Goal: Task Accomplishment & Management: Manage account settings

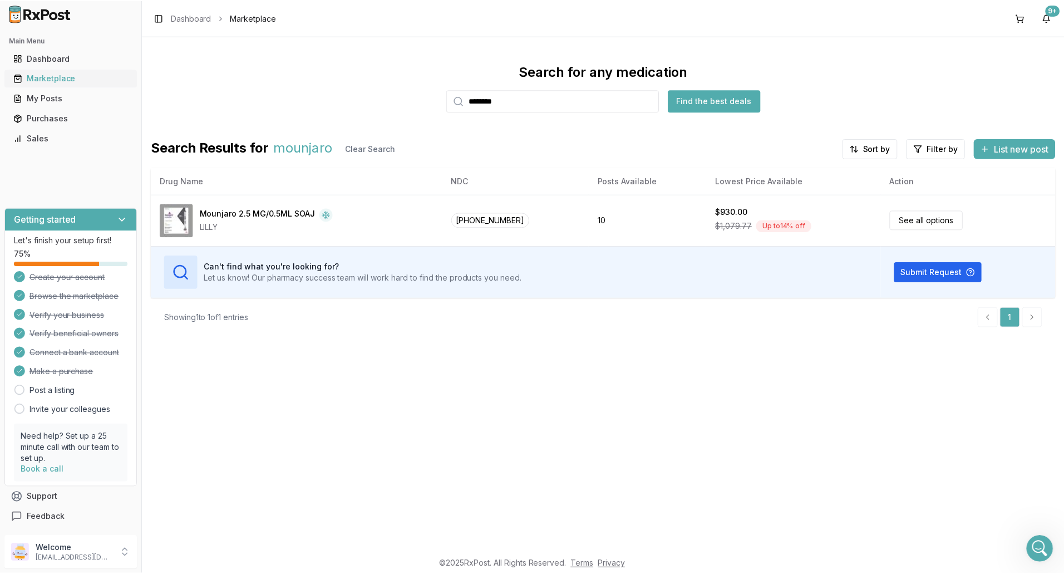
scroll to position [2, 0]
click at [46, 119] on div "Purchases" at bounding box center [70, 117] width 115 height 11
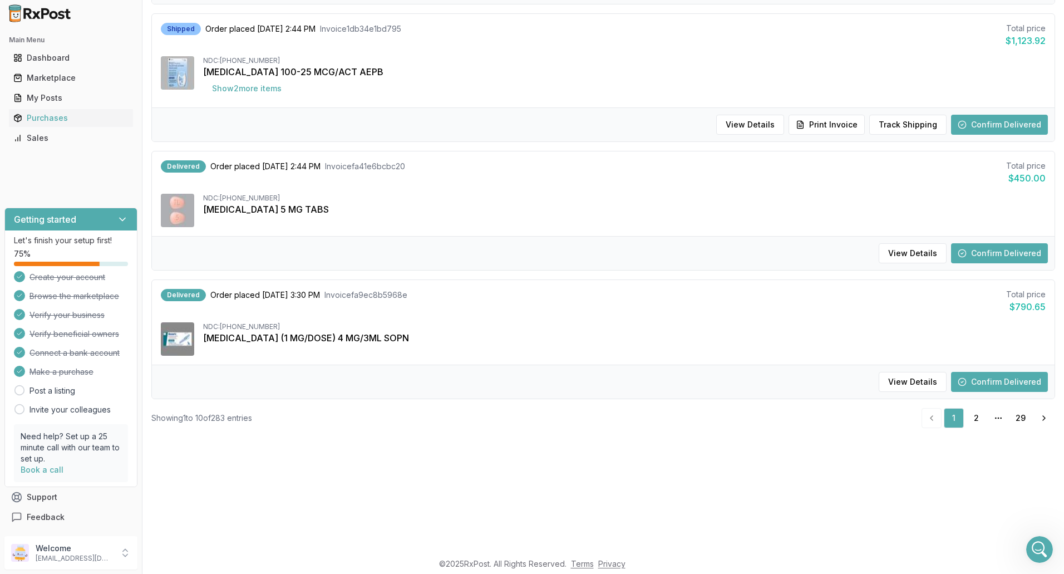
scroll to position [223, 0]
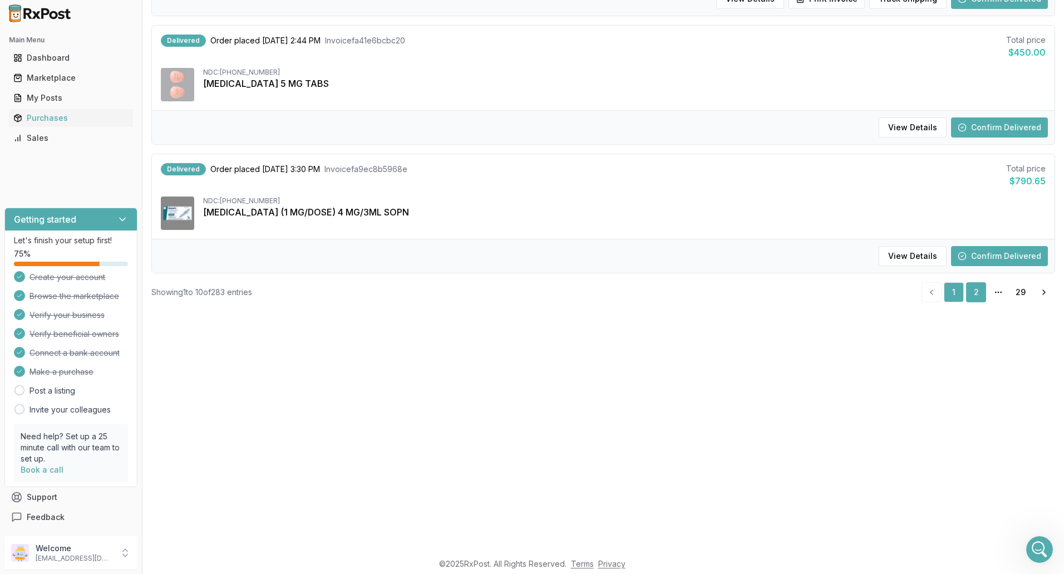
click at [969, 294] on link "2" at bounding box center [976, 292] width 20 height 20
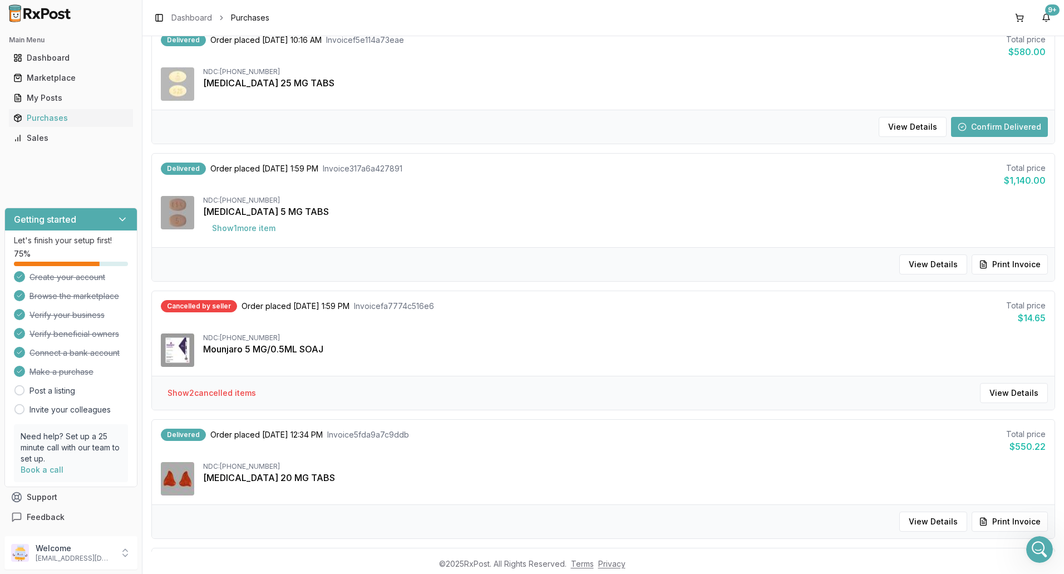
scroll to position [690, 0]
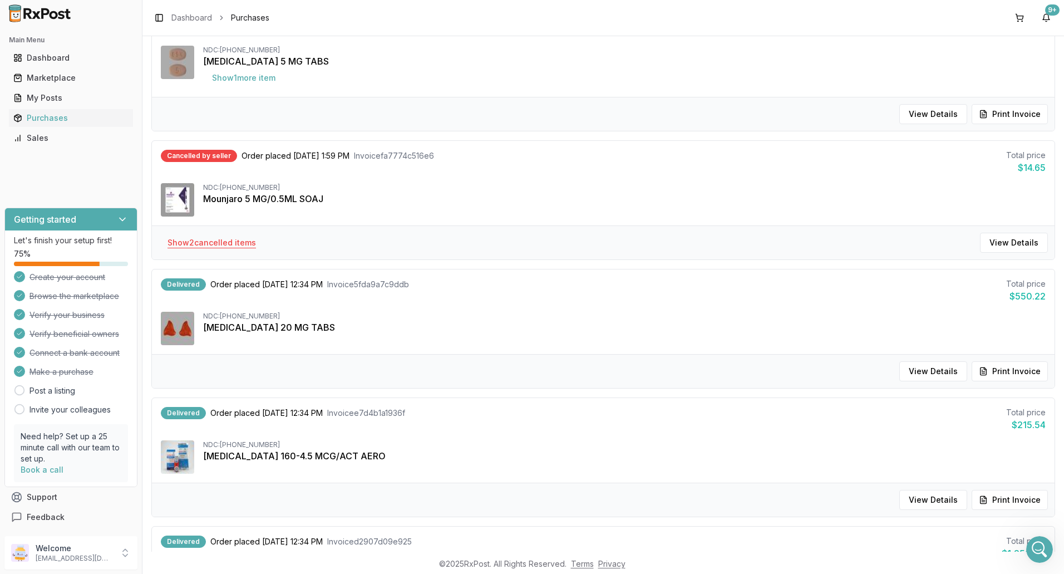
click at [215, 244] on button "Show 2 cancelled item s" at bounding box center [212, 243] width 106 height 20
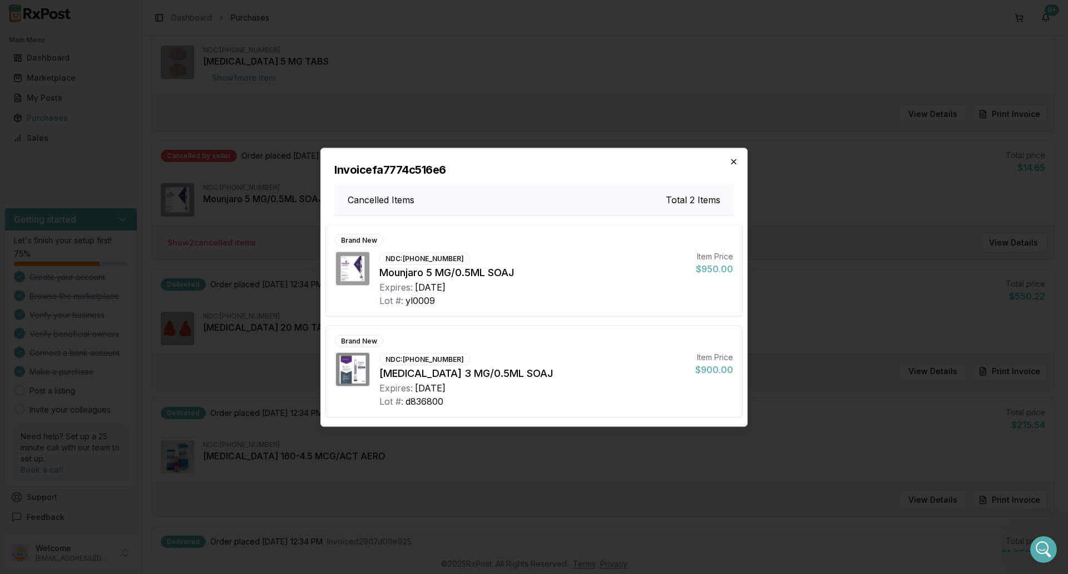
click at [735, 162] on icon "button" at bounding box center [733, 161] width 9 height 9
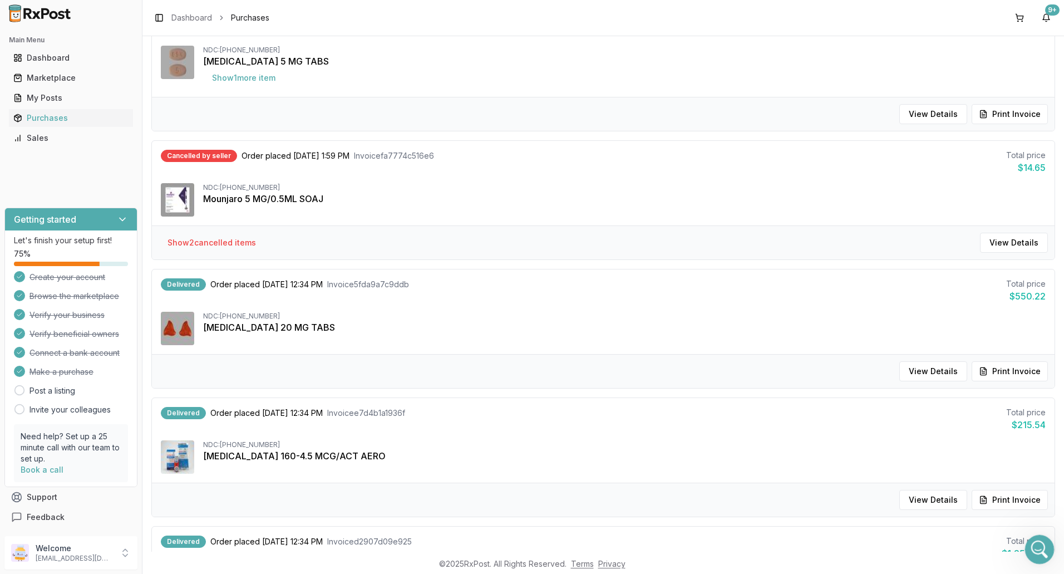
click at [1041, 546] on icon "Open Intercom Messenger" at bounding box center [1038, 548] width 18 height 18
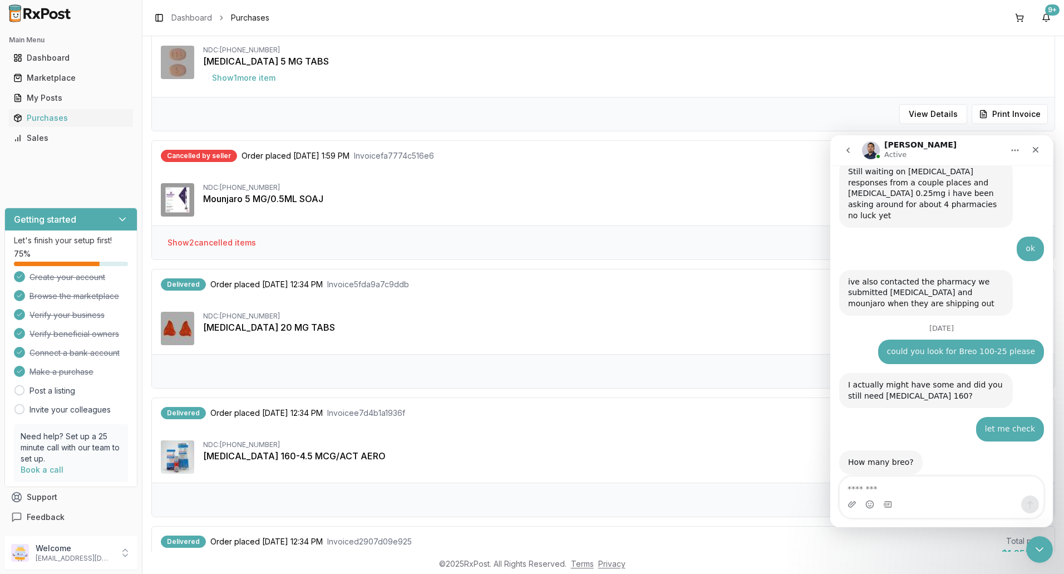
scroll to position [8235, 0]
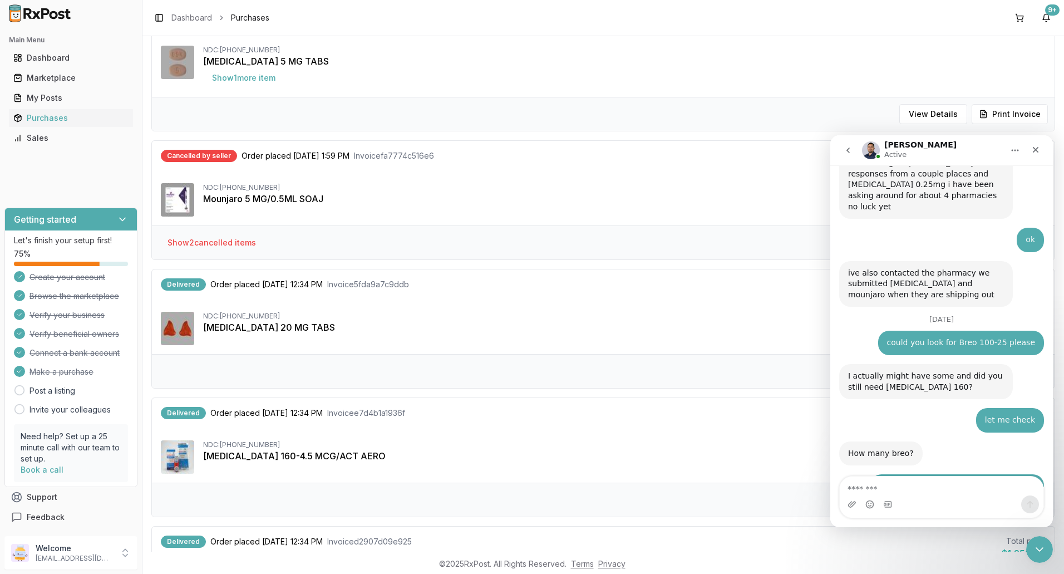
click at [902, 482] on textarea "Message…" at bounding box center [942, 485] width 204 height 19
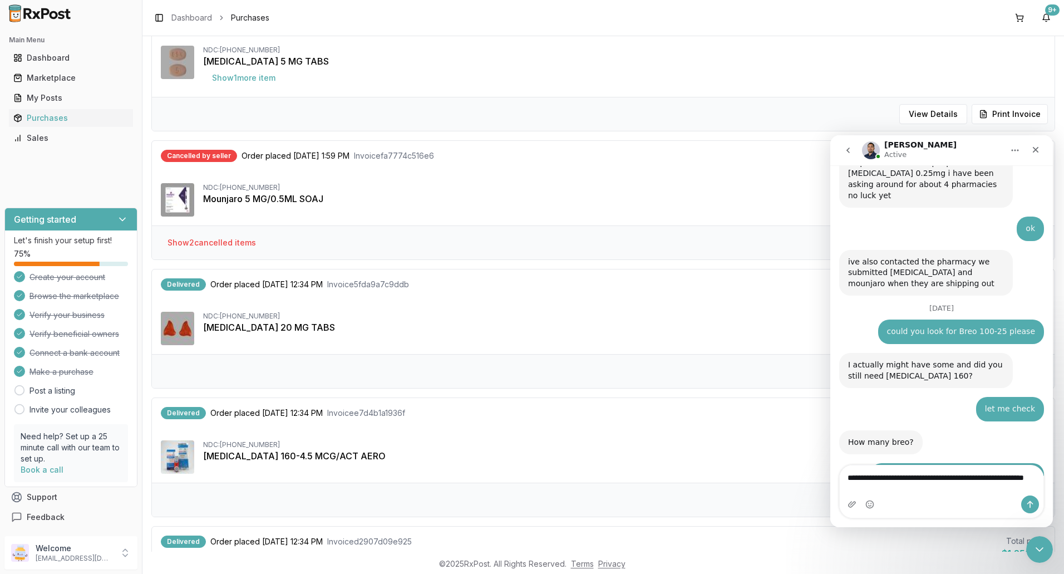
type textarea "**********"
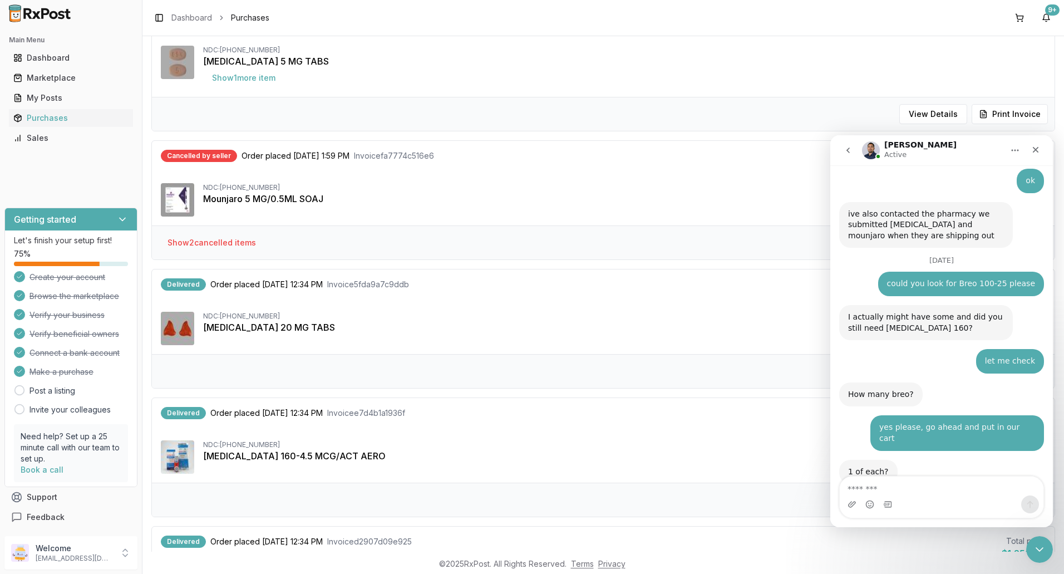
click at [516, 72] on div "NDC: [PHONE_NUMBER] [MEDICAL_DATA] 5 MG TABS Show 1 more item" at bounding box center [624, 67] width 842 height 42
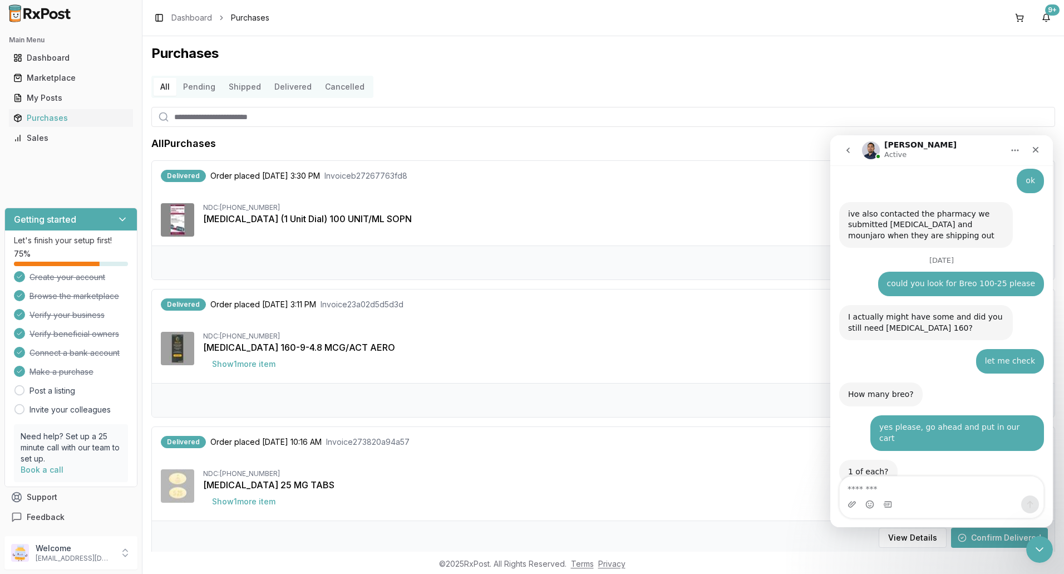
scroll to position [0, 0]
click at [1037, 146] on icon "Close" at bounding box center [1035, 149] width 9 height 9
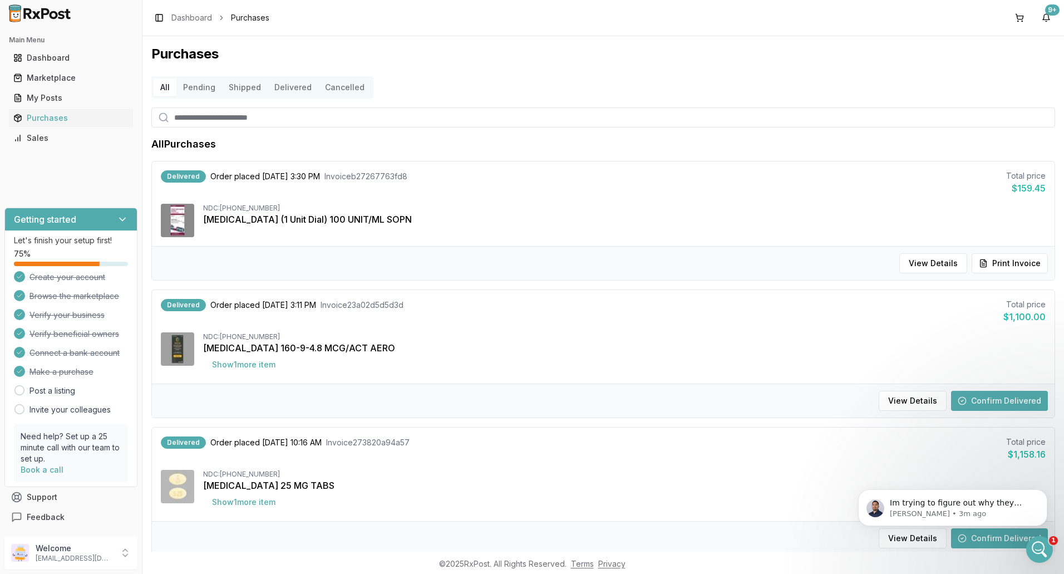
scroll to position [8427, 0]
click at [1036, 548] on icon "Open Intercom Messenger" at bounding box center [1038, 548] width 18 height 18
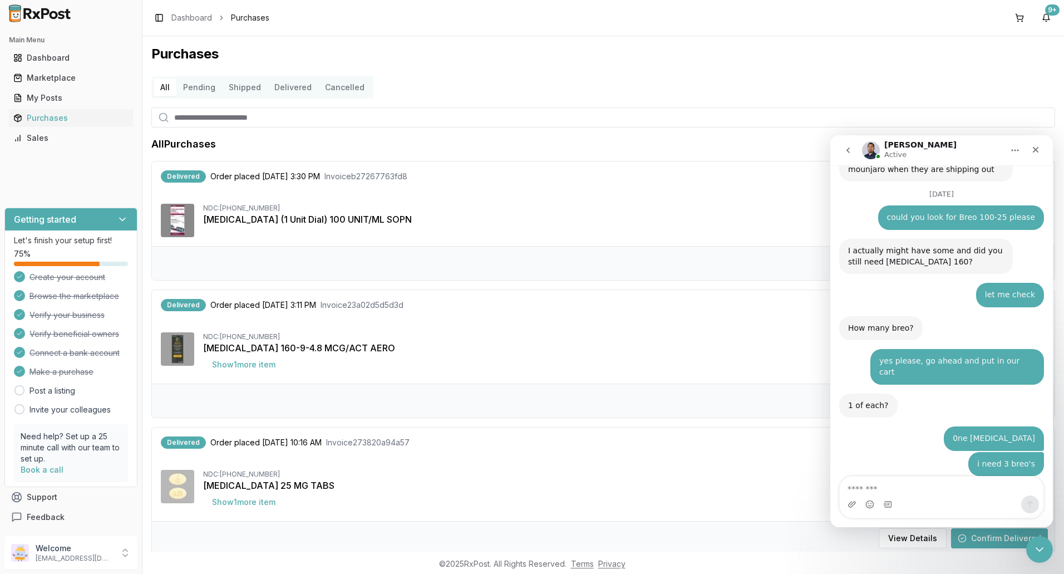
click at [913, 486] on textarea "Message…" at bounding box center [942, 485] width 204 height 19
type textarea "**********"
